Goal: Task Accomplishment & Management: Complete application form

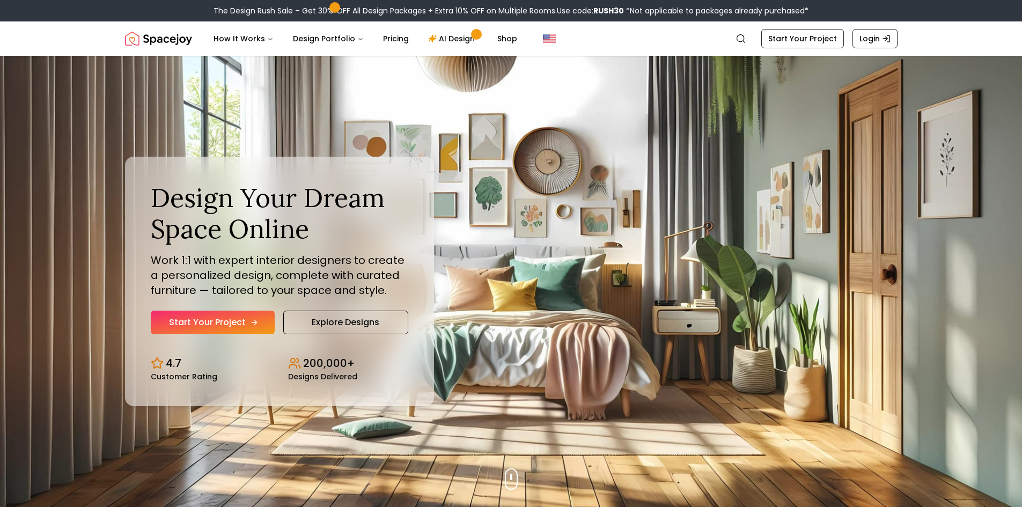
click at [206, 323] on link "Start Your Project" at bounding box center [213, 322] width 124 height 24
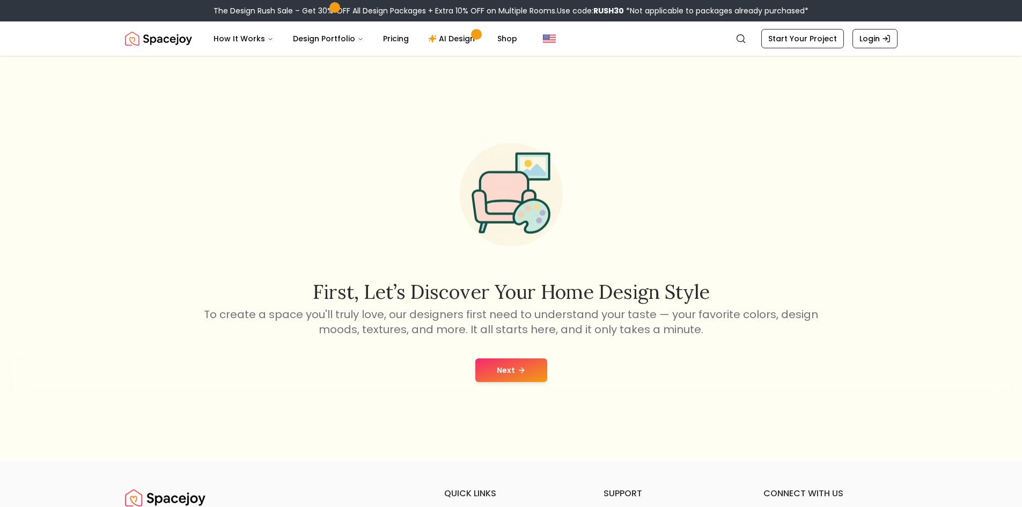
click at [504, 364] on button "Next" at bounding box center [511, 370] width 72 height 24
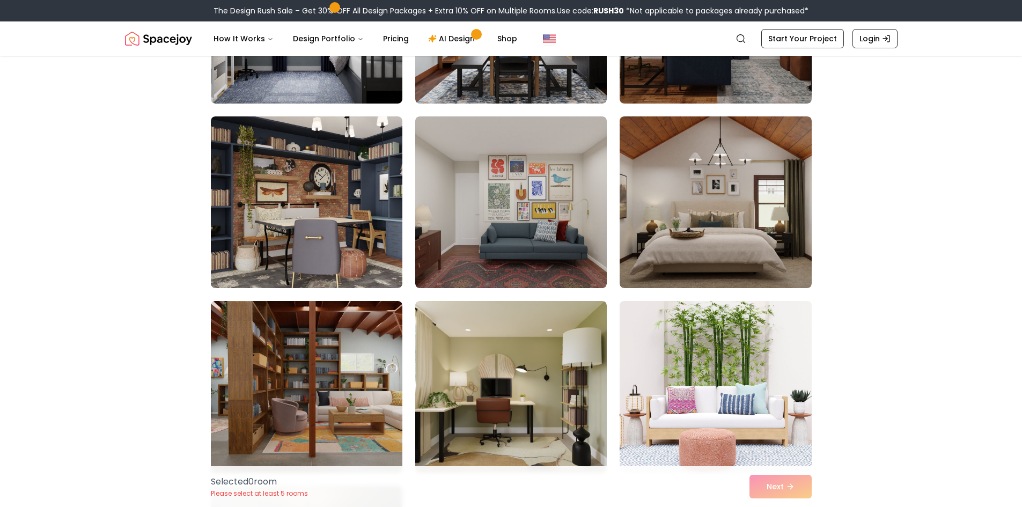
scroll to position [214, 0]
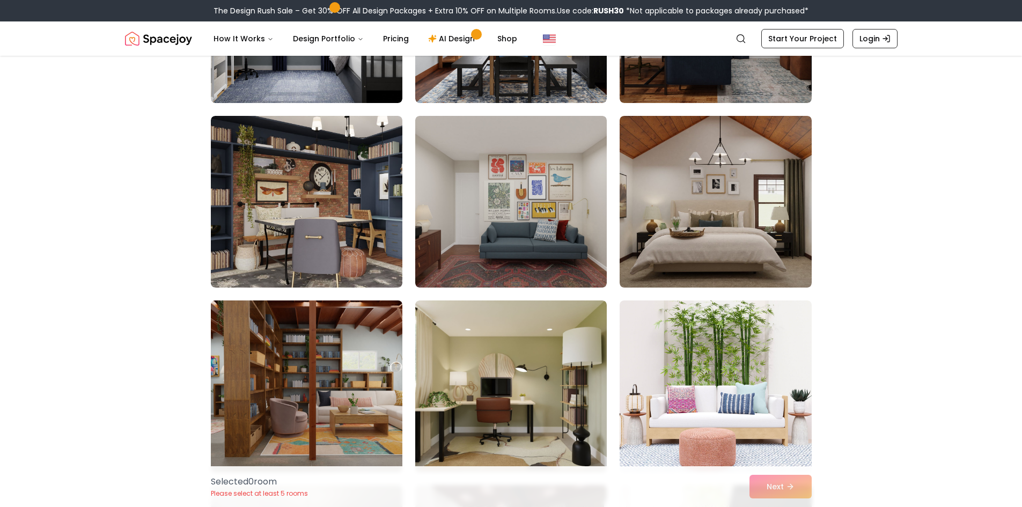
click at [271, 341] on img at bounding box center [306, 386] width 201 height 180
